Goal: Transaction & Acquisition: Purchase product/service

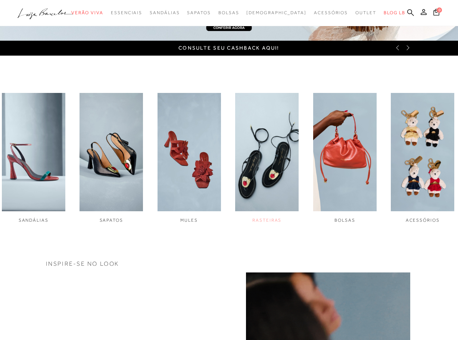
scroll to position [186, 0]
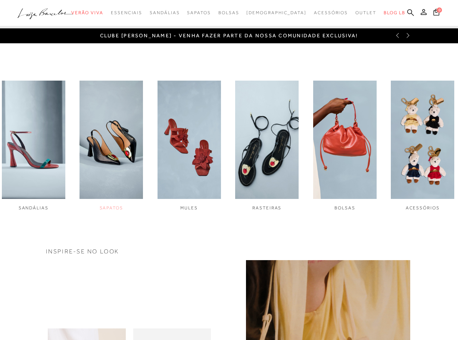
click at [107, 125] on img "2 / 6" at bounding box center [110, 140] width 63 height 119
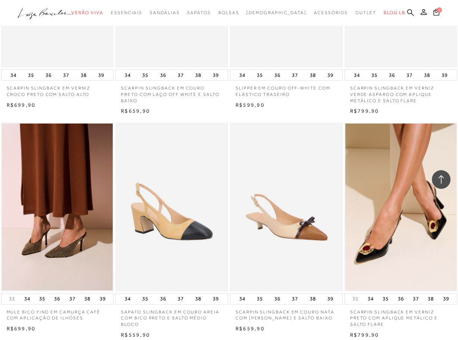
scroll to position [448, 0]
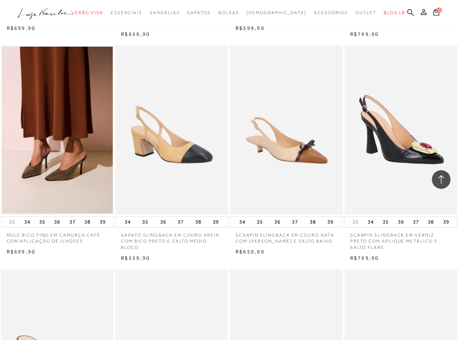
click at [388, 103] on img at bounding box center [401, 130] width 112 height 169
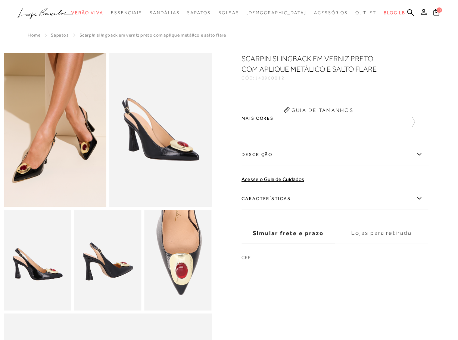
click at [266, 79] on span "140900012" at bounding box center [270, 77] width 30 height 5
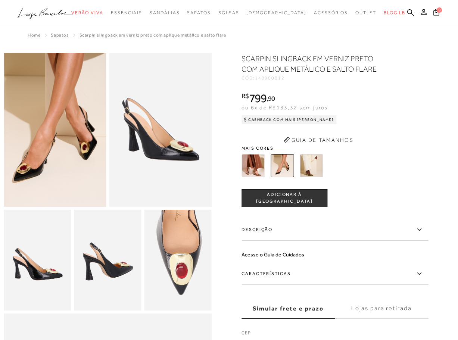
click at [266, 78] on span "140900012" at bounding box center [270, 77] width 30 height 5
